Goal: Find specific page/section: Find specific page/section

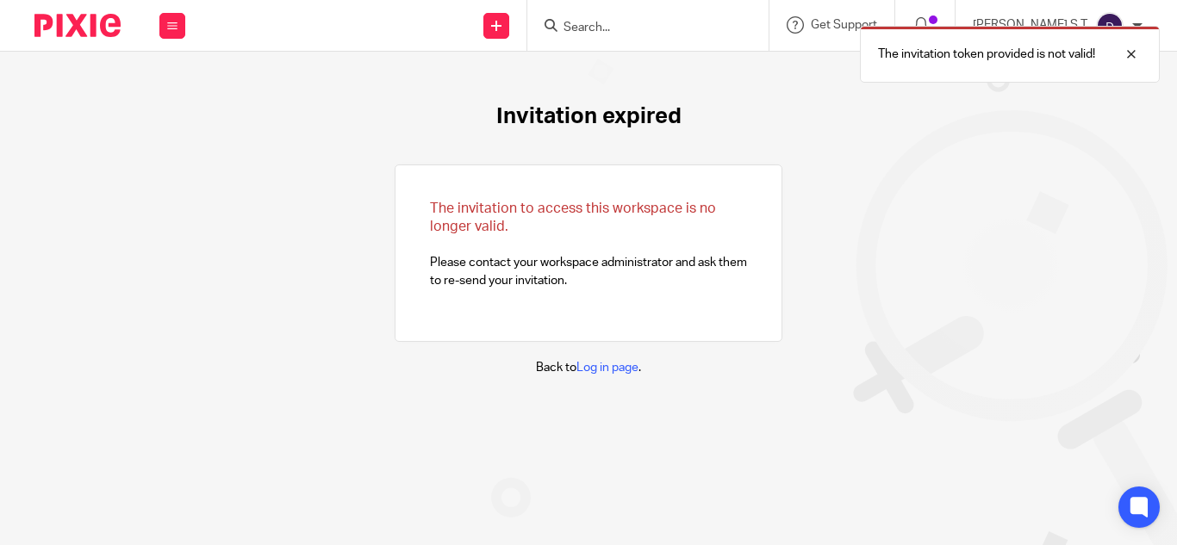
click at [642, 27] on div "The invitation token provided is not valid!" at bounding box center [874, 49] width 571 height 65
click at [1119, 53] on div at bounding box center [1118, 54] width 47 height 21
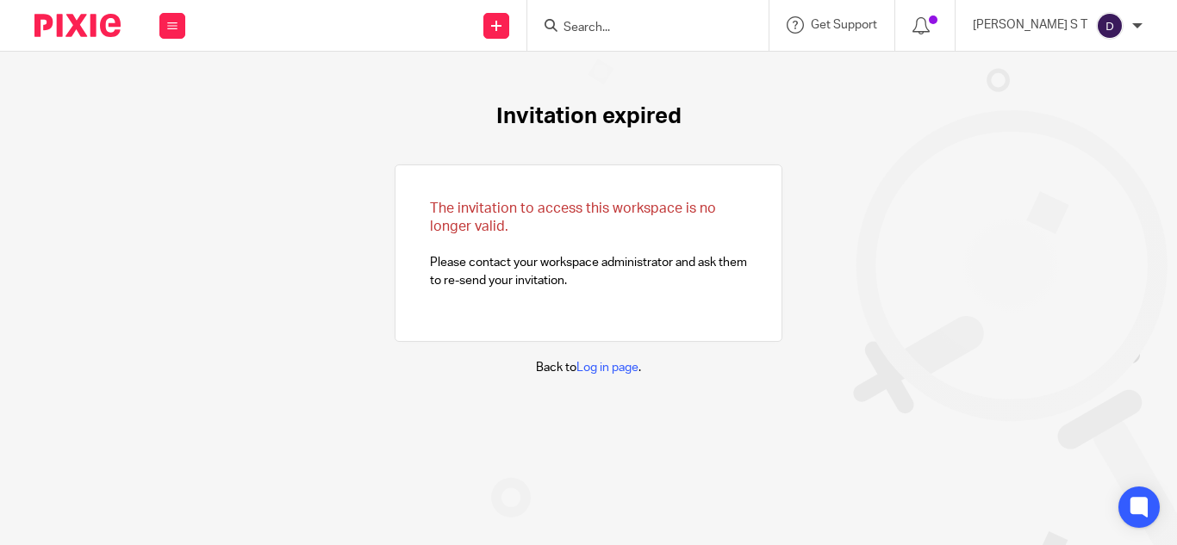
click at [636, 26] on input "Search" at bounding box center [639, 29] width 155 height 16
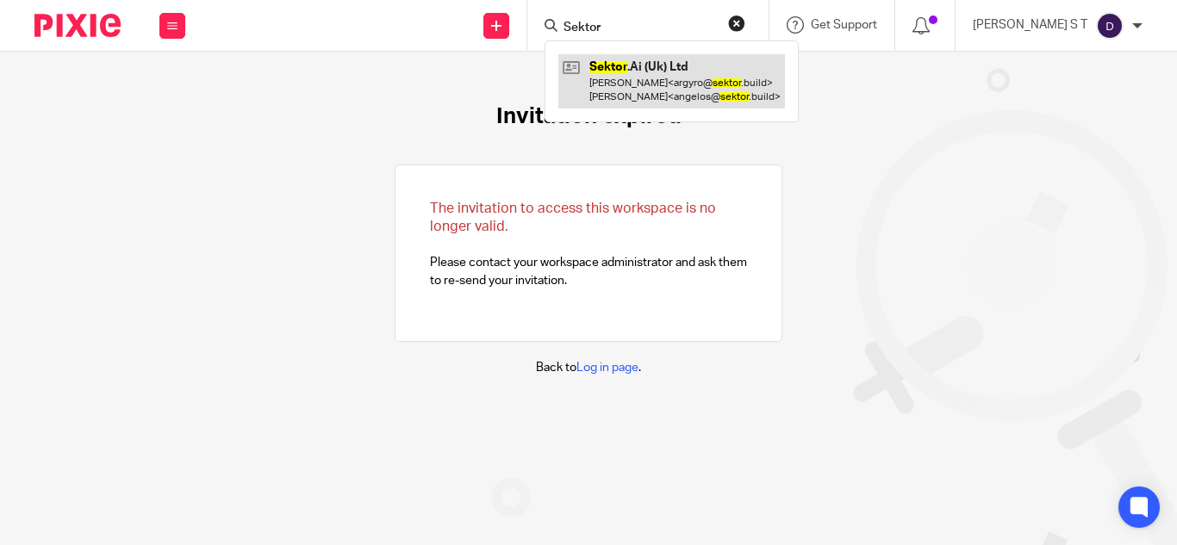
type input "Sektor"
click at [670, 71] on link at bounding box center [671, 80] width 227 height 53
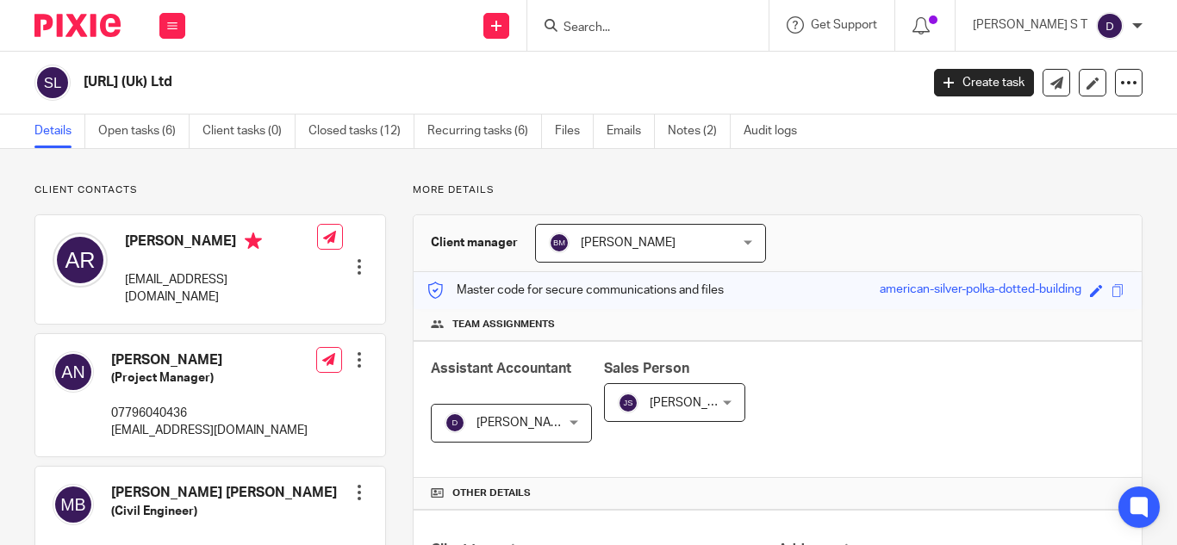
scroll to position [517, 0]
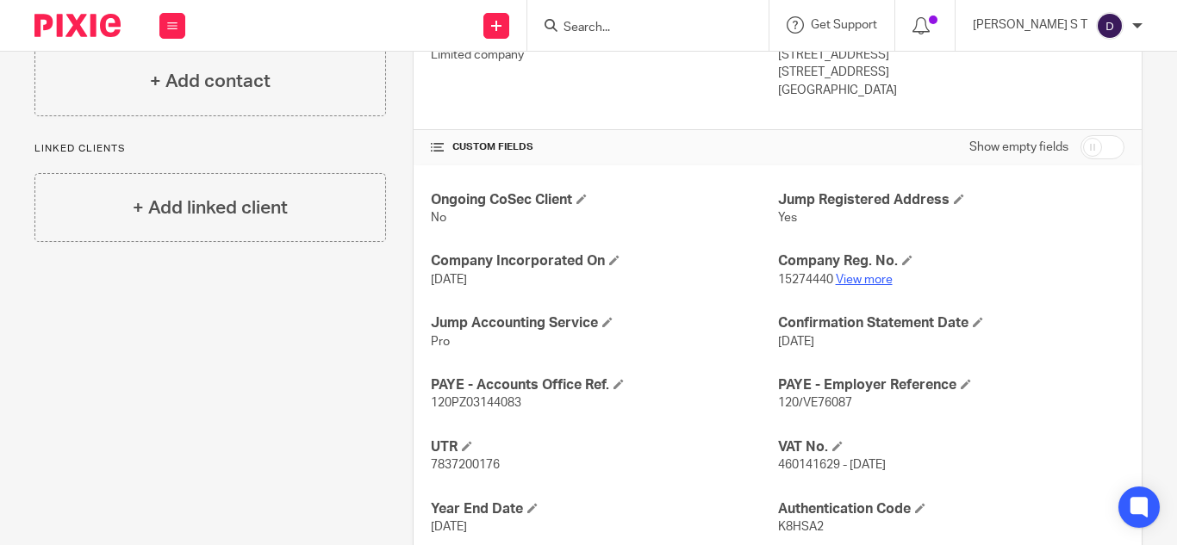
click at [857, 283] on link "View more" at bounding box center [864, 280] width 57 height 12
